Goal: Task Accomplishment & Management: Use online tool/utility

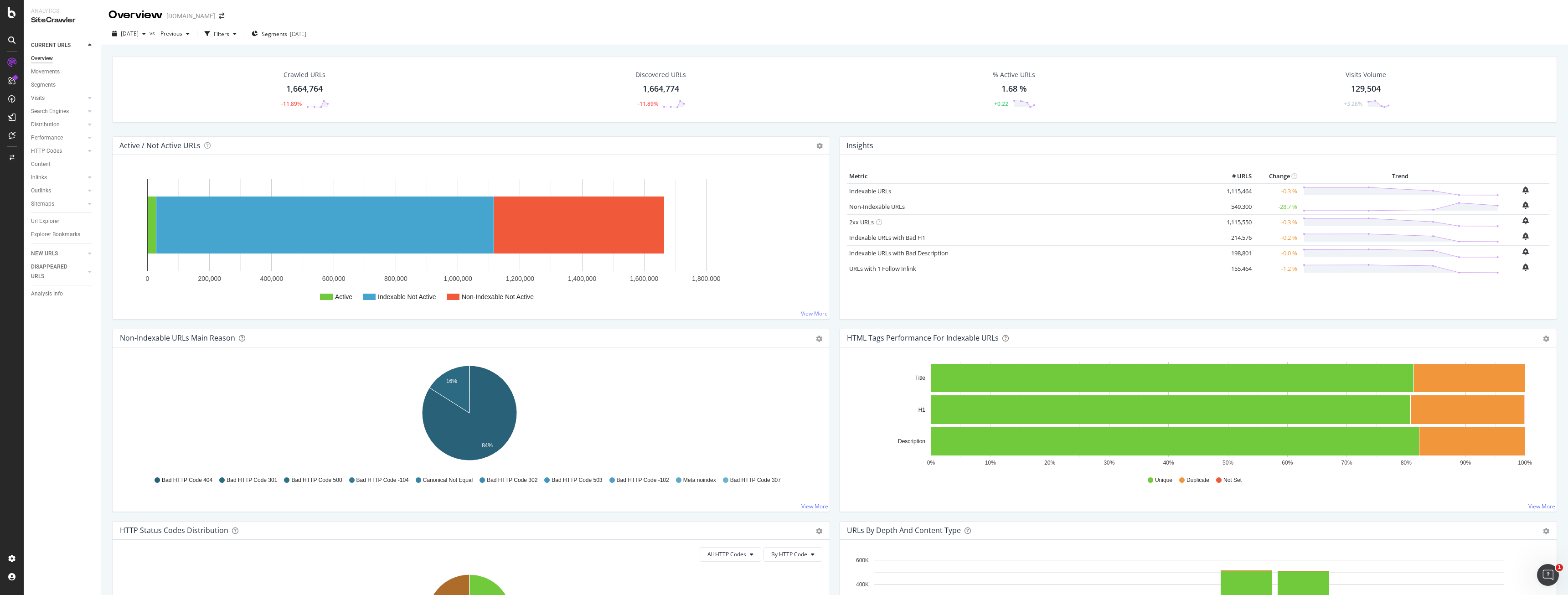
click at [37, 57] on div "Overview" at bounding box center [42, 58] width 22 height 10
click at [677, 99] on icon at bounding box center [674, 104] width 23 height 9
click at [679, 100] on circle at bounding box center [680, 100] width 2 height 2
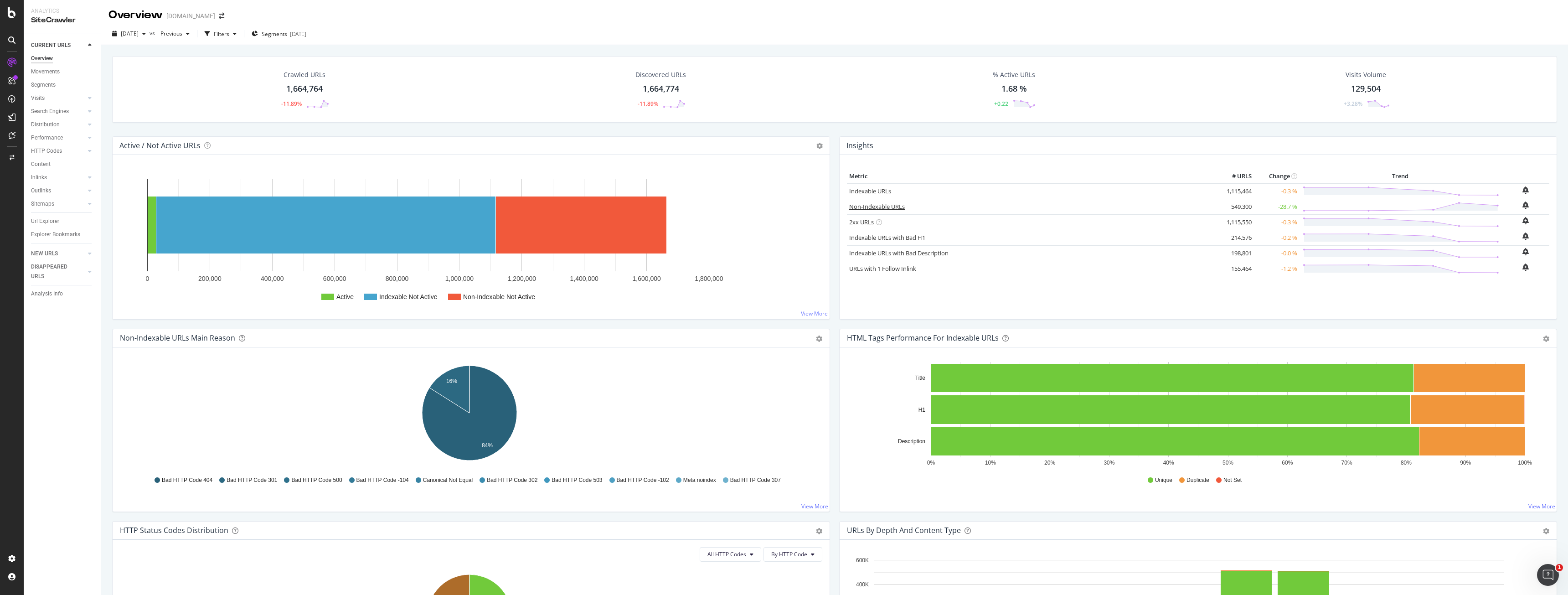
click at [877, 207] on link "Non-Indexable URLs" at bounding box center [877, 206] width 55 height 8
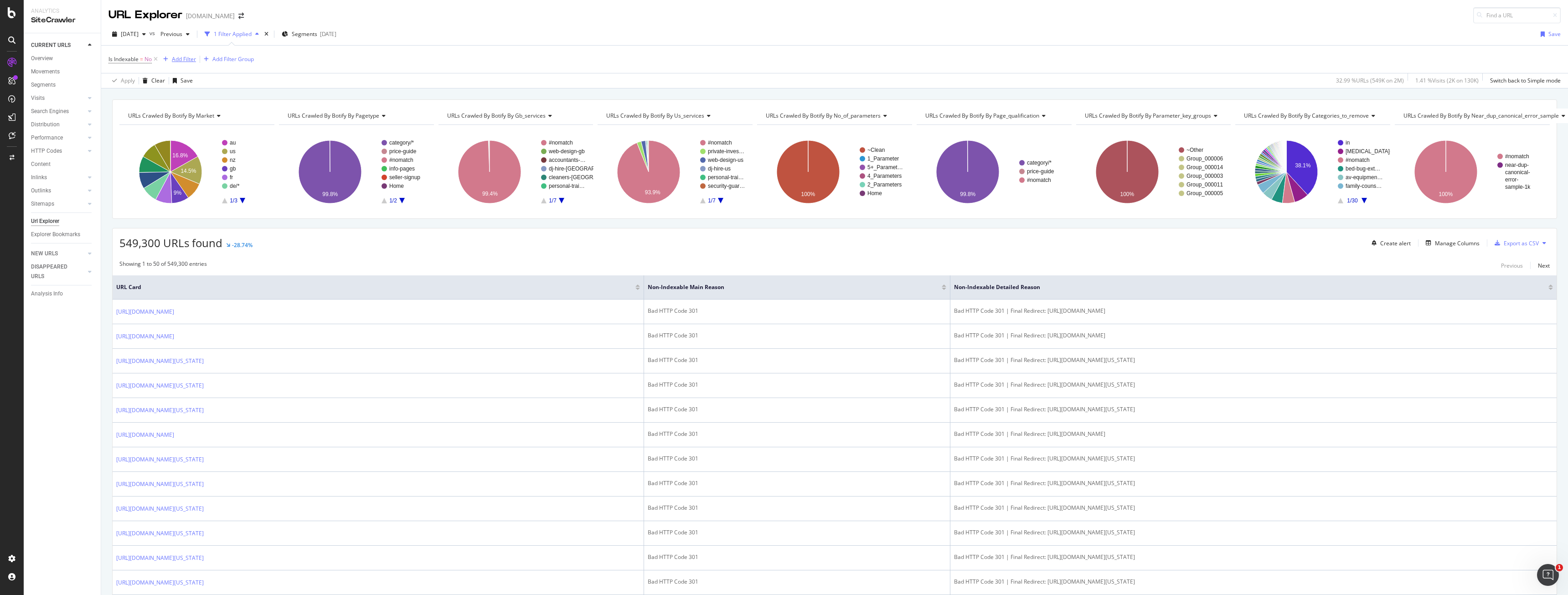
click at [186, 57] on div "Add Filter" at bounding box center [184, 59] width 24 height 8
type input "e"
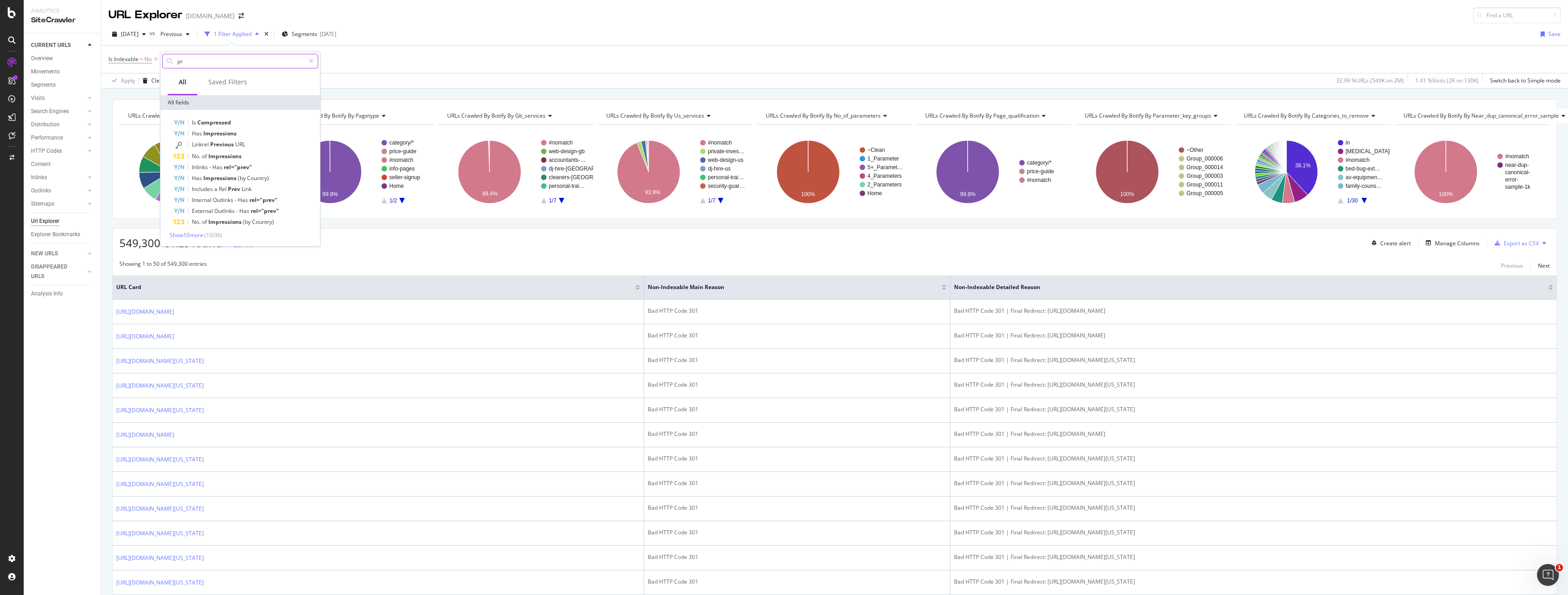
type input "p"
type input "crawl"
click at [242, 185] on span "Compared" at bounding box center [241, 185] width 28 height 8
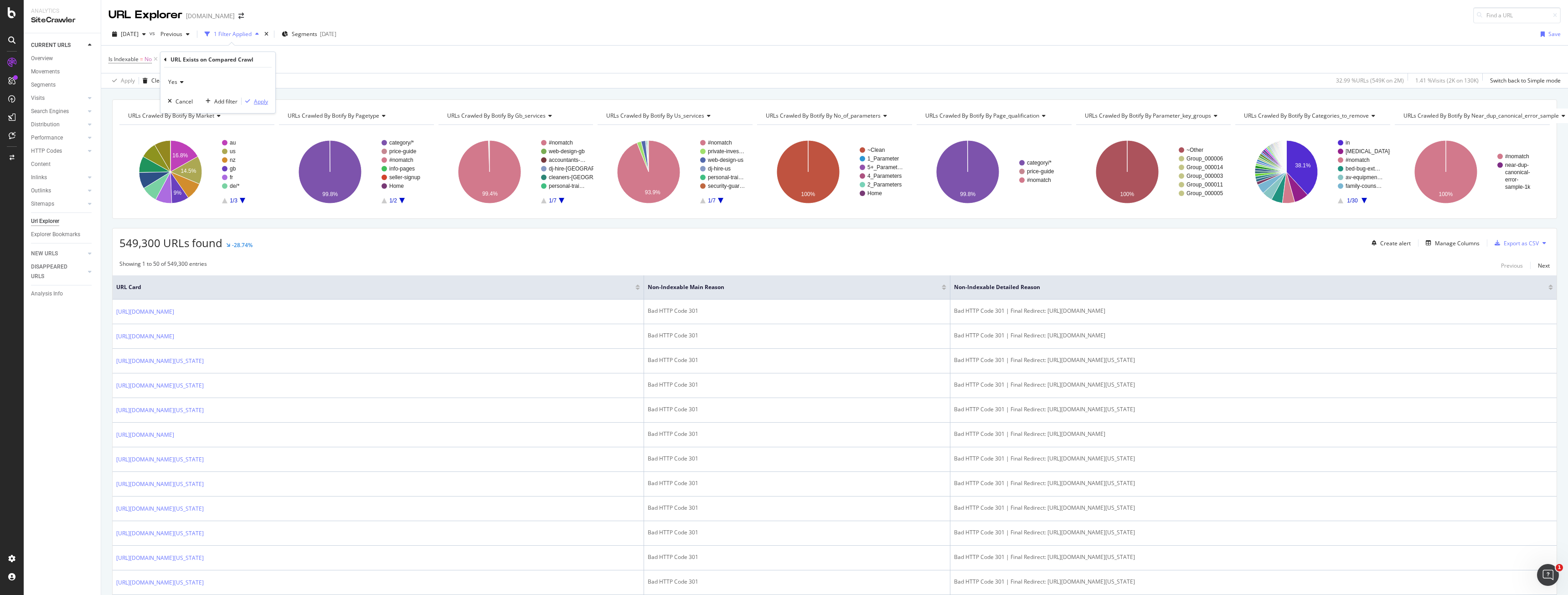
click at [265, 100] on div "Apply" at bounding box center [261, 101] width 14 height 8
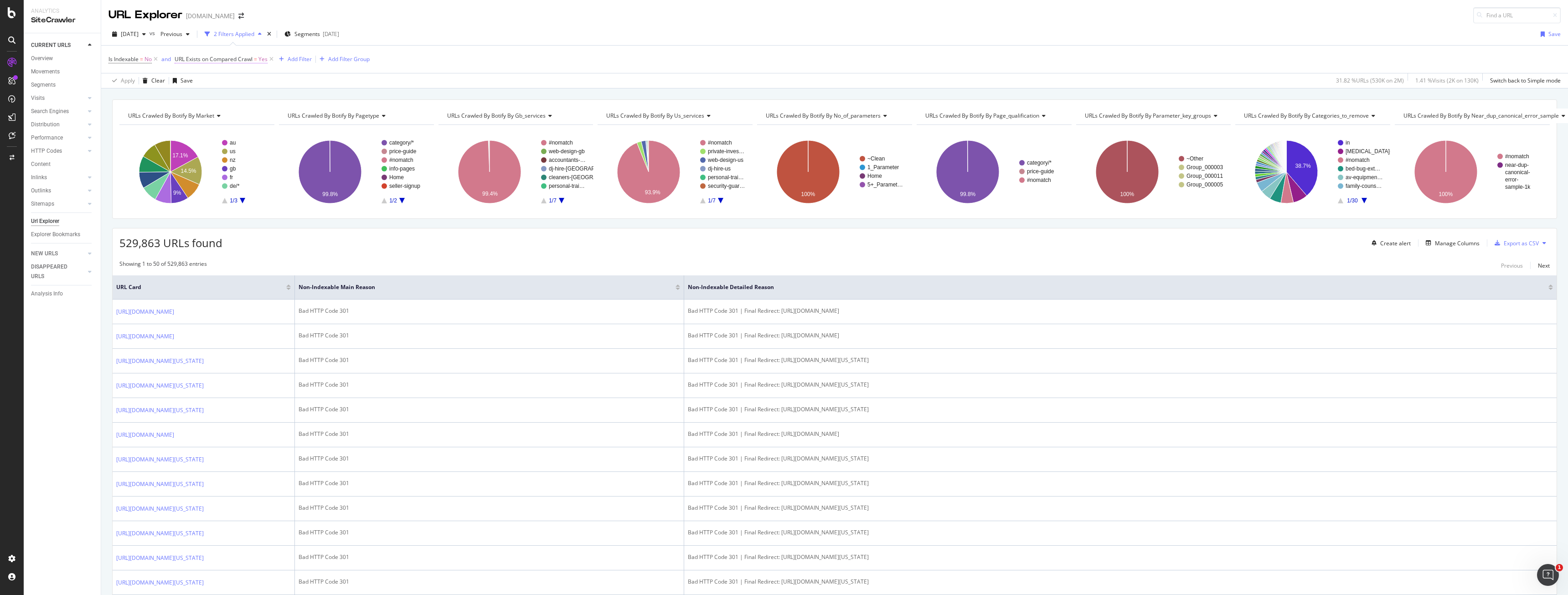
click at [234, 59] on span "URL Exists on Compared Crawl" at bounding box center [214, 59] width 78 height 8
click at [186, 76] on div "Yes" at bounding box center [233, 81] width 100 height 15
click at [197, 111] on div "No" at bounding box center [234, 111] width 97 height 12
click at [281, 105] on div "No Cancel Add filter Apply" at bounding box center [233, 89] width 115 height 46
click at [281, 102] on div "Apply" at bounding box center [276, 100] width 14 height 8
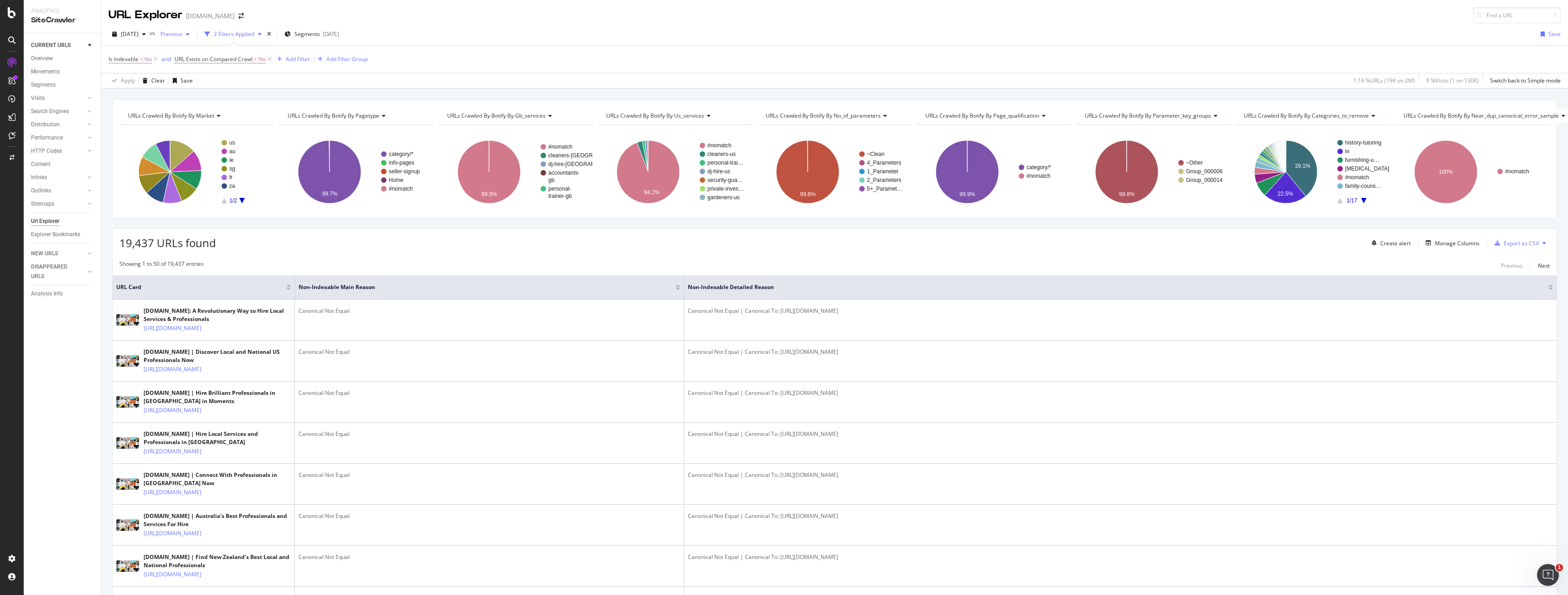
click at [183, 35] on span "Previous" at bounding box center [170, 33] width 26 height 8
click at [198, 97] on div "[DATE] 1.4M URLs" at bounding box center [225, 100] width 108 height 13
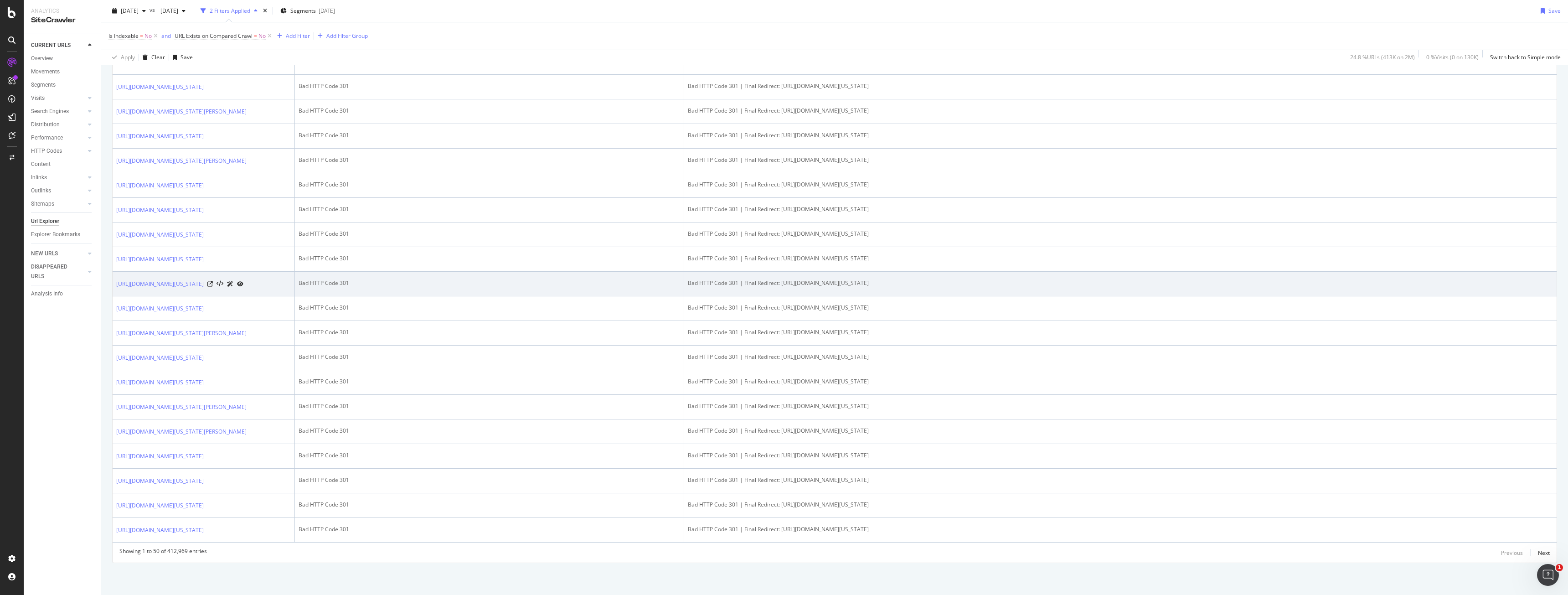
scroll to position [1393, 0]
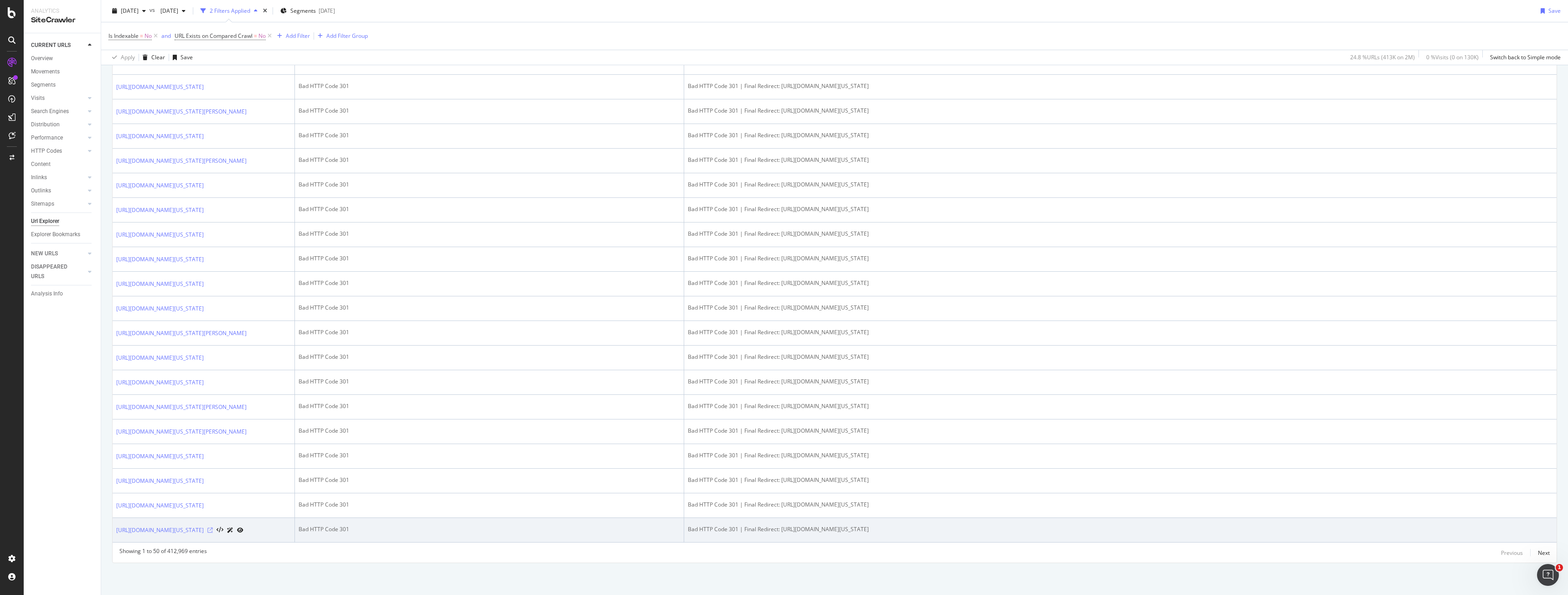
click at [213, 527] on icon at bounding box center [210, 530] width 5 height 5
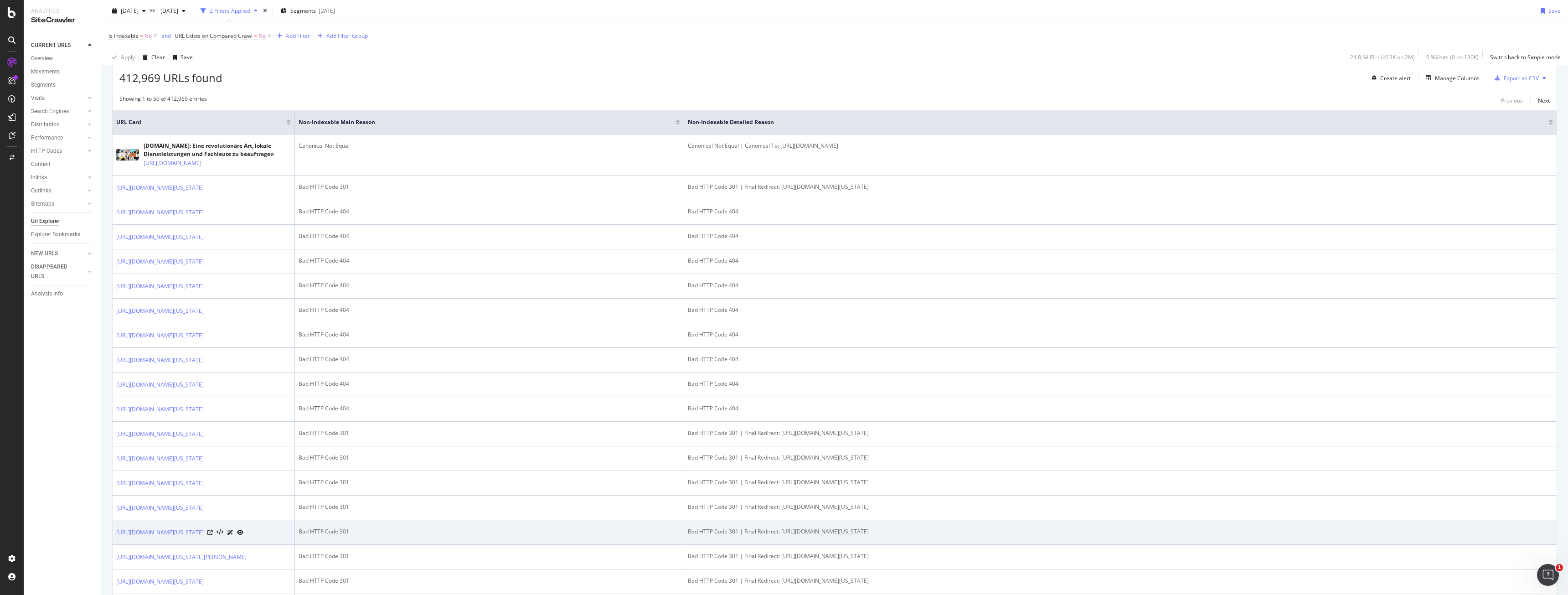
scroll to position [0, 0]
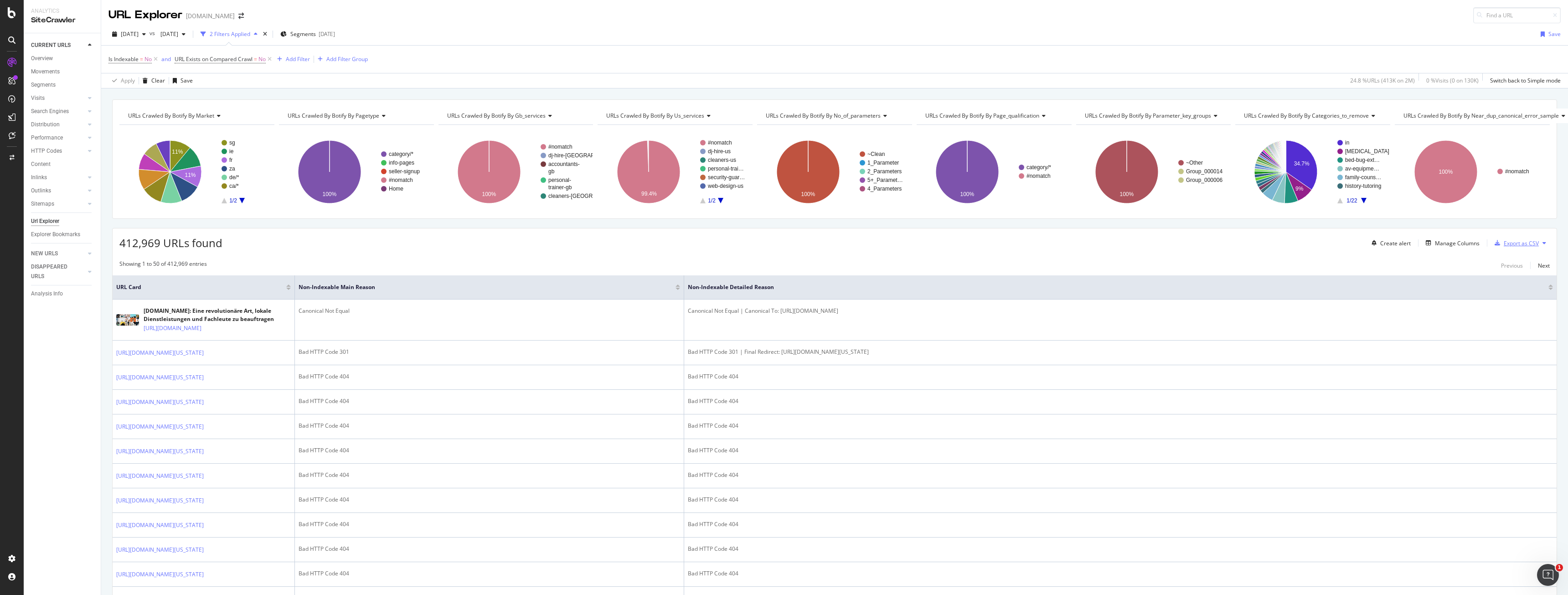
click at [1510, 242] on div "Export as CSV" at bounding box center [1521, 243] width 35 height 8
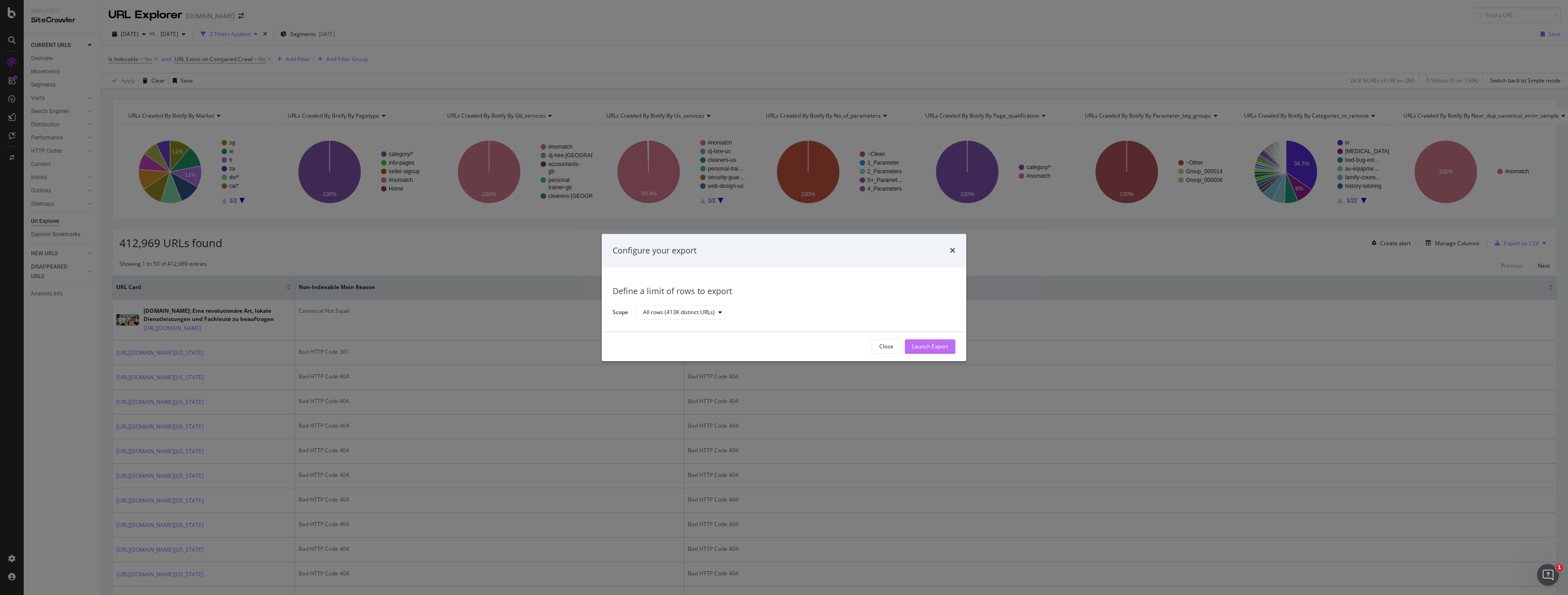
click at [926, 348] on div "Launch Export" at bounding box center [929, 347] width 36 height 8
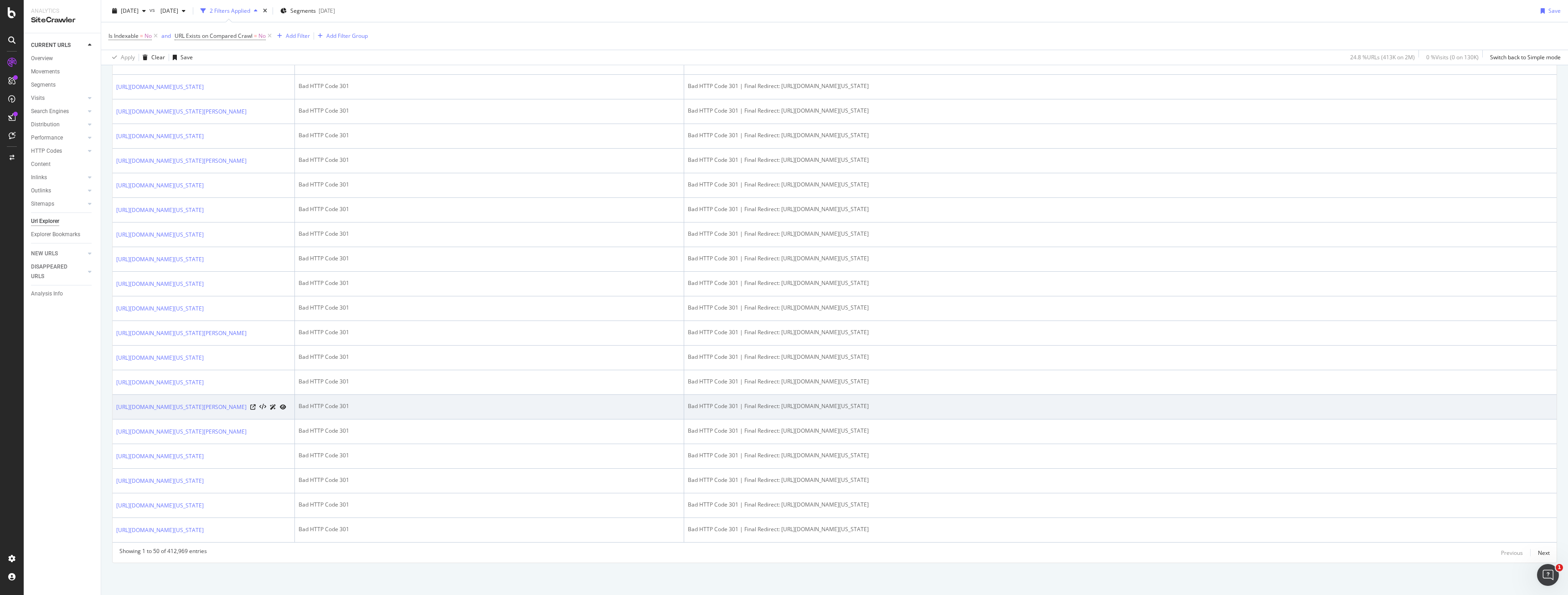
scroll to position [1393, 0]
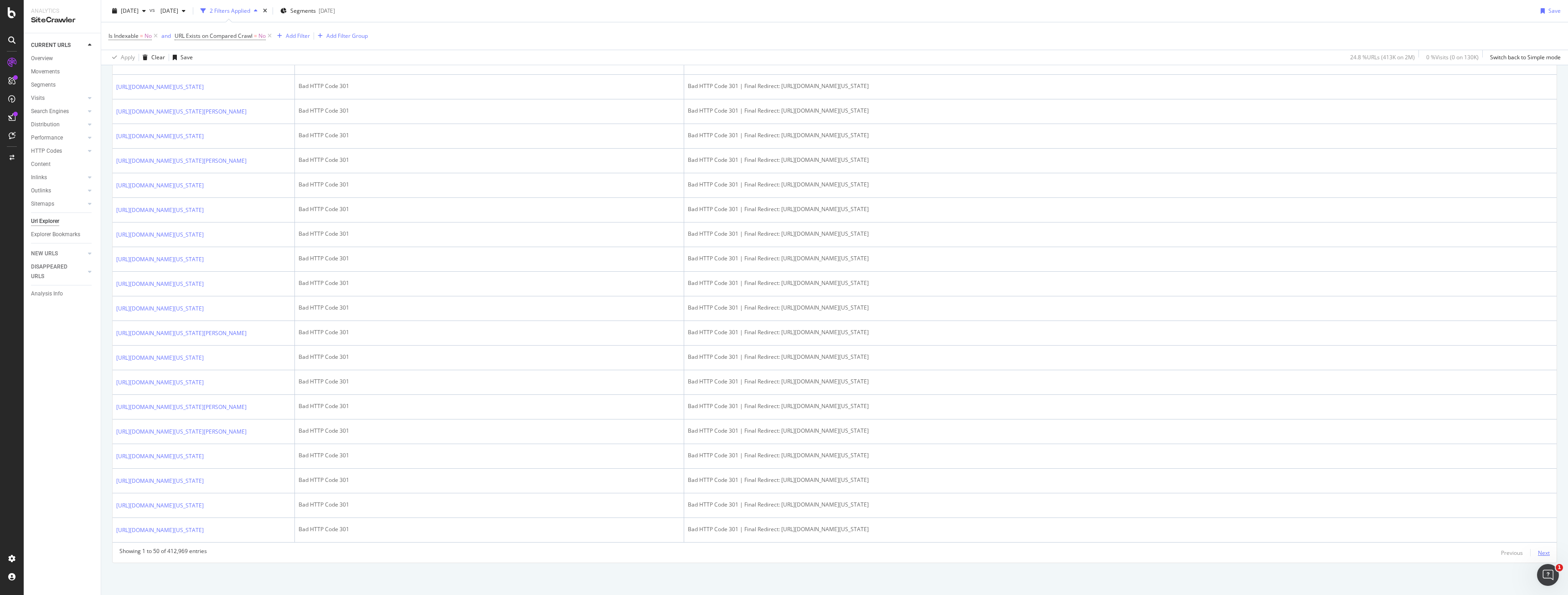
click at [1538, 551] on div "Next" at bounding box center [1544, 552] width 12 height 10
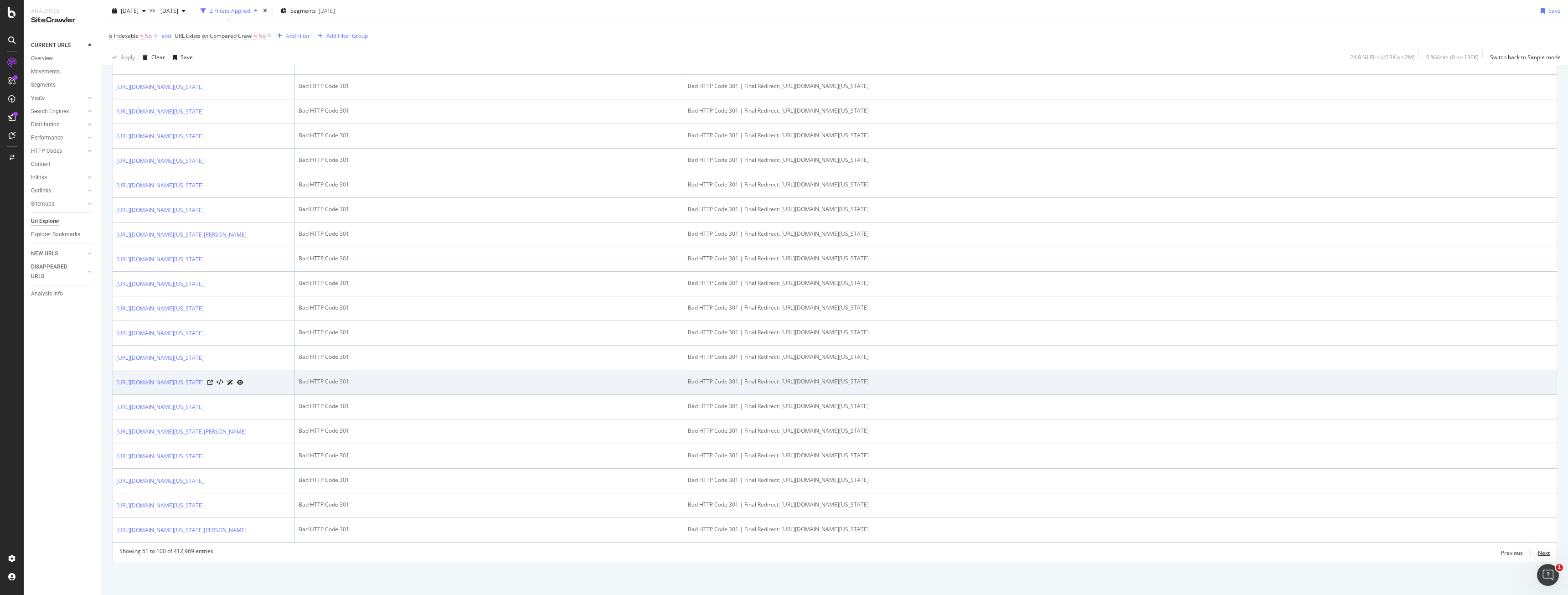
scroll to position [1298, 0]
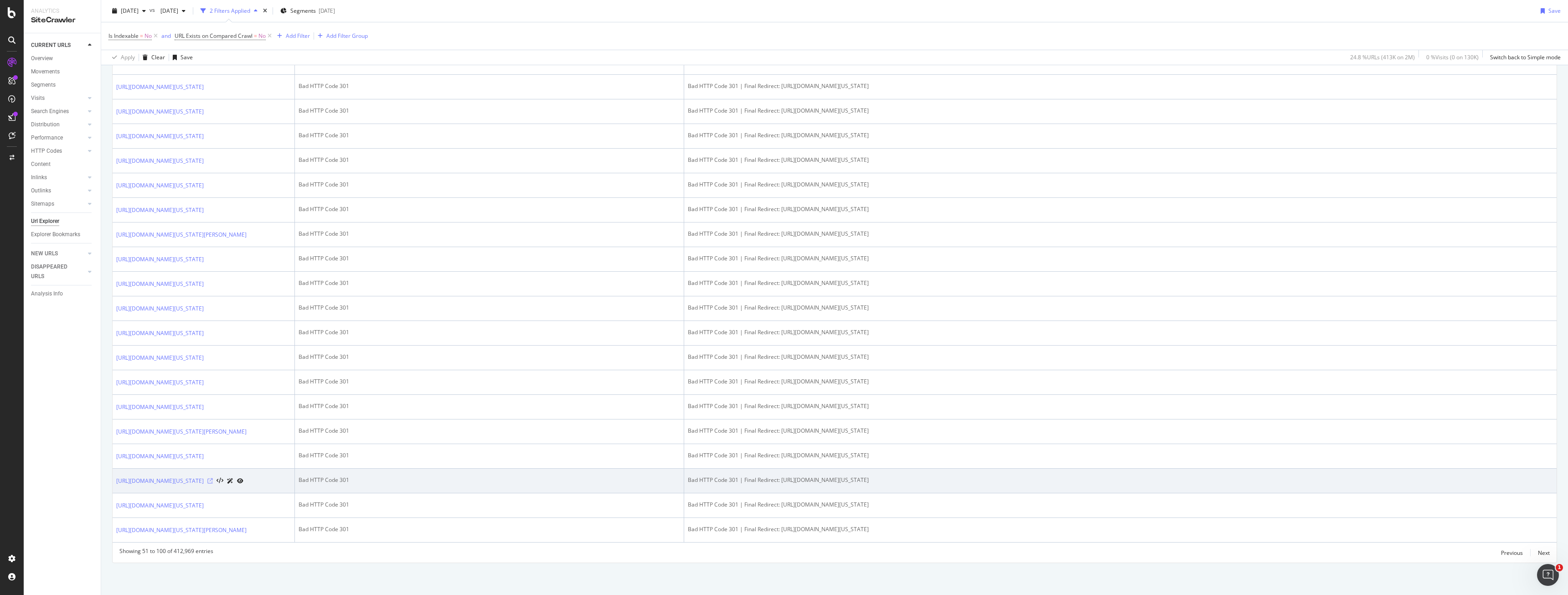
click at [213, 479] on icon at bounding box center [210, 481] width 5 height 5
